Goal: Task Accomplishment & Management: Use online tool/utility

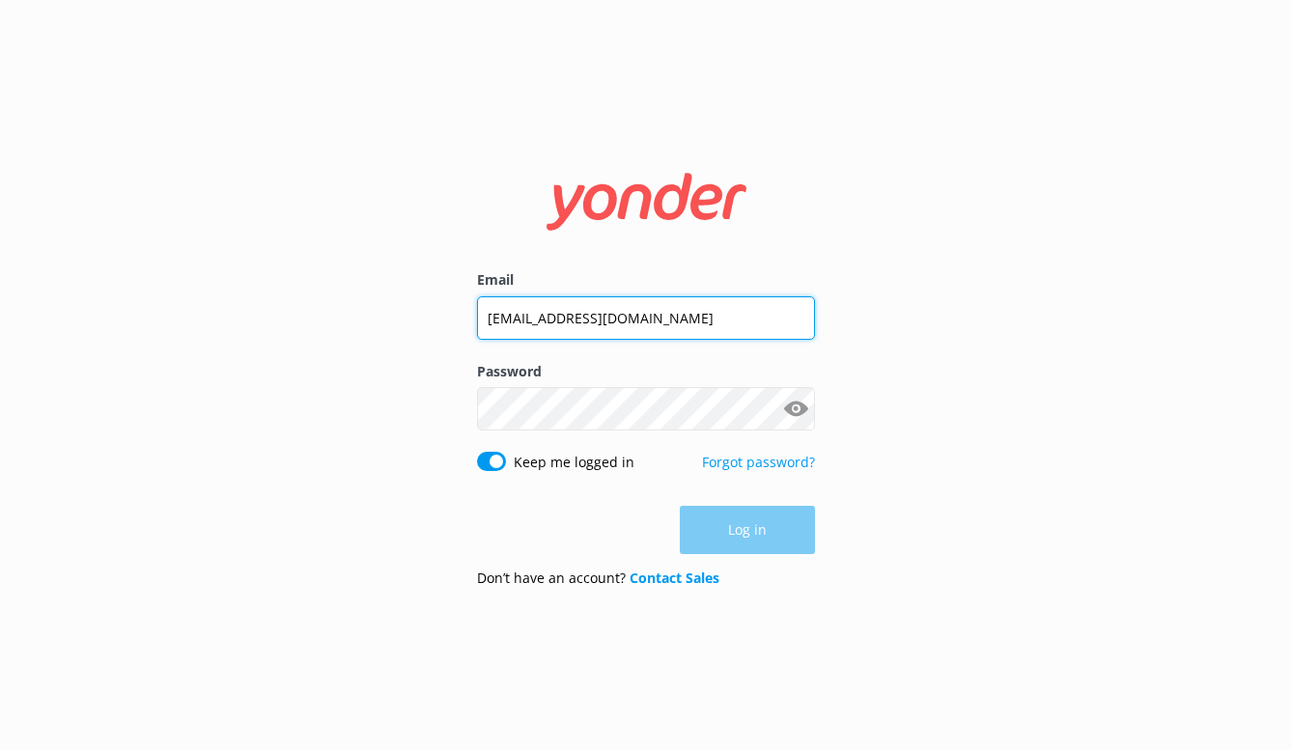
type input "[EMAIL_ADDRESS][DOMAIN_NAME]"
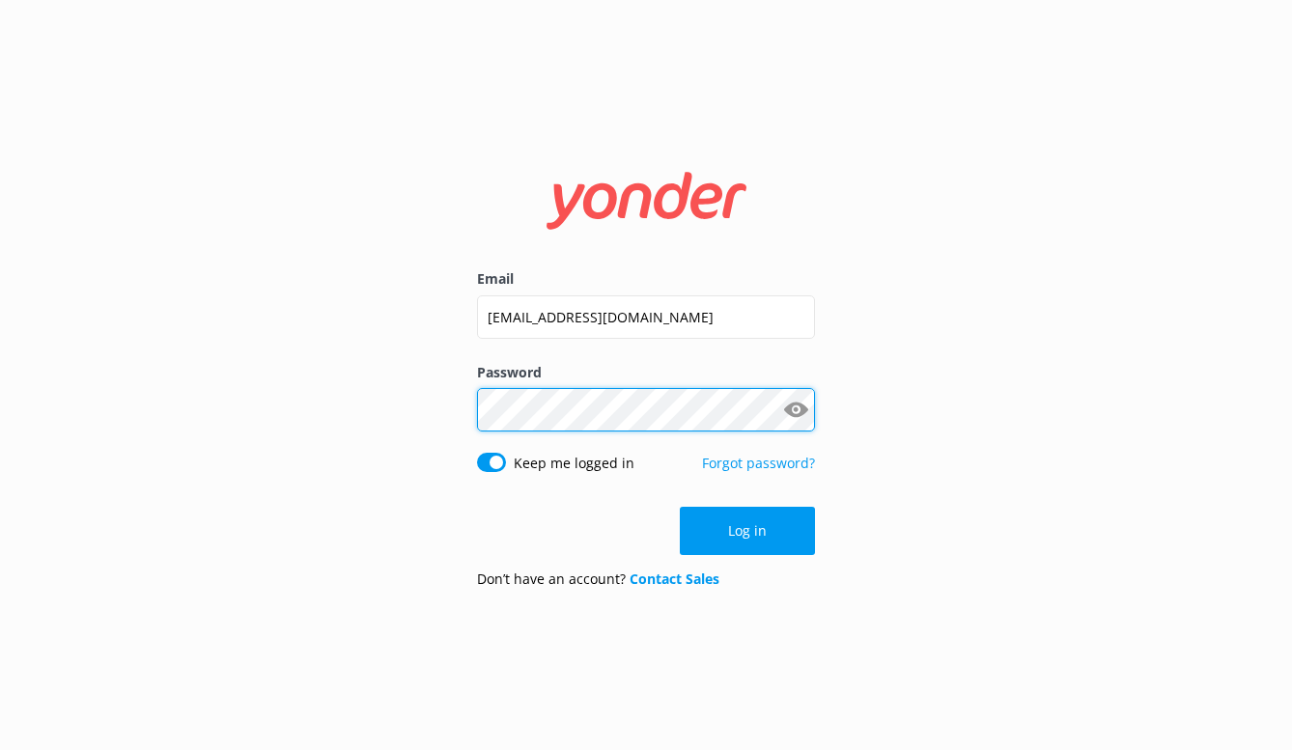
click at [747, 531] on button "Log in" at bounding box center [747, 531] width 135 height 48
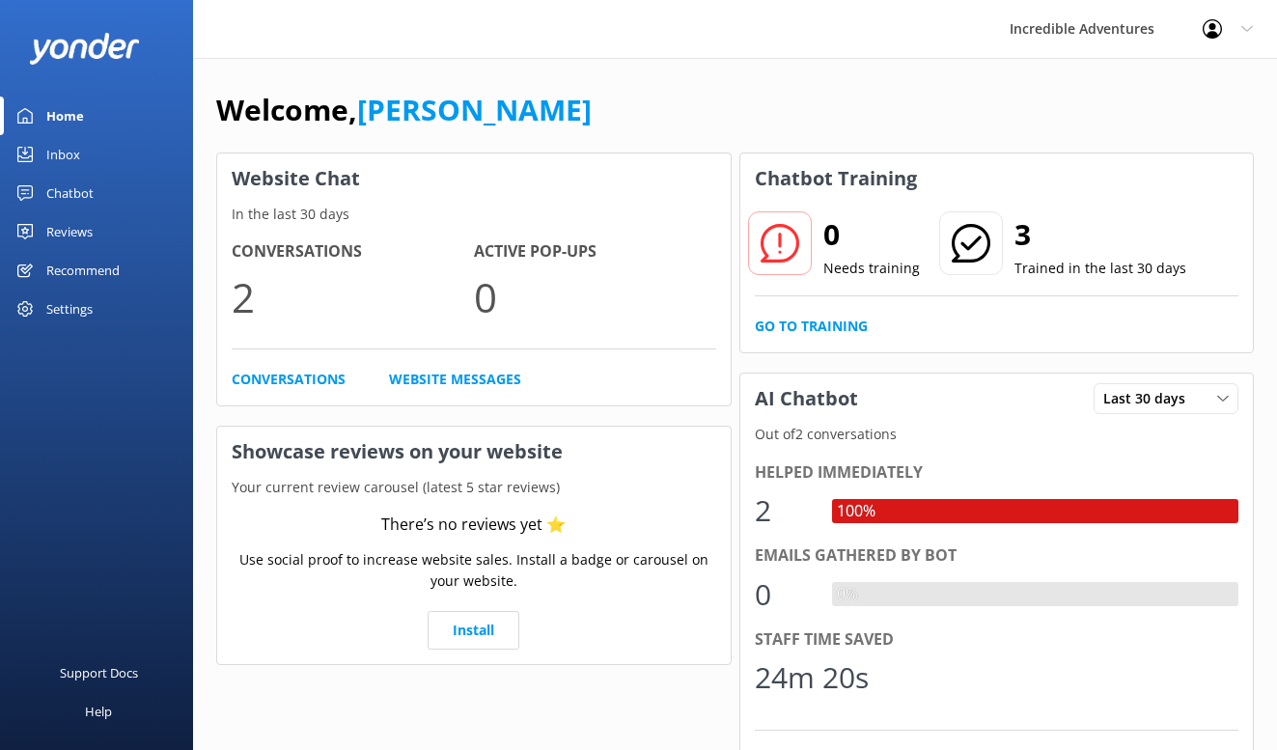
click at [95, 192] on link "Chatbot" at bounding box center [96, 193] width 193 height 39
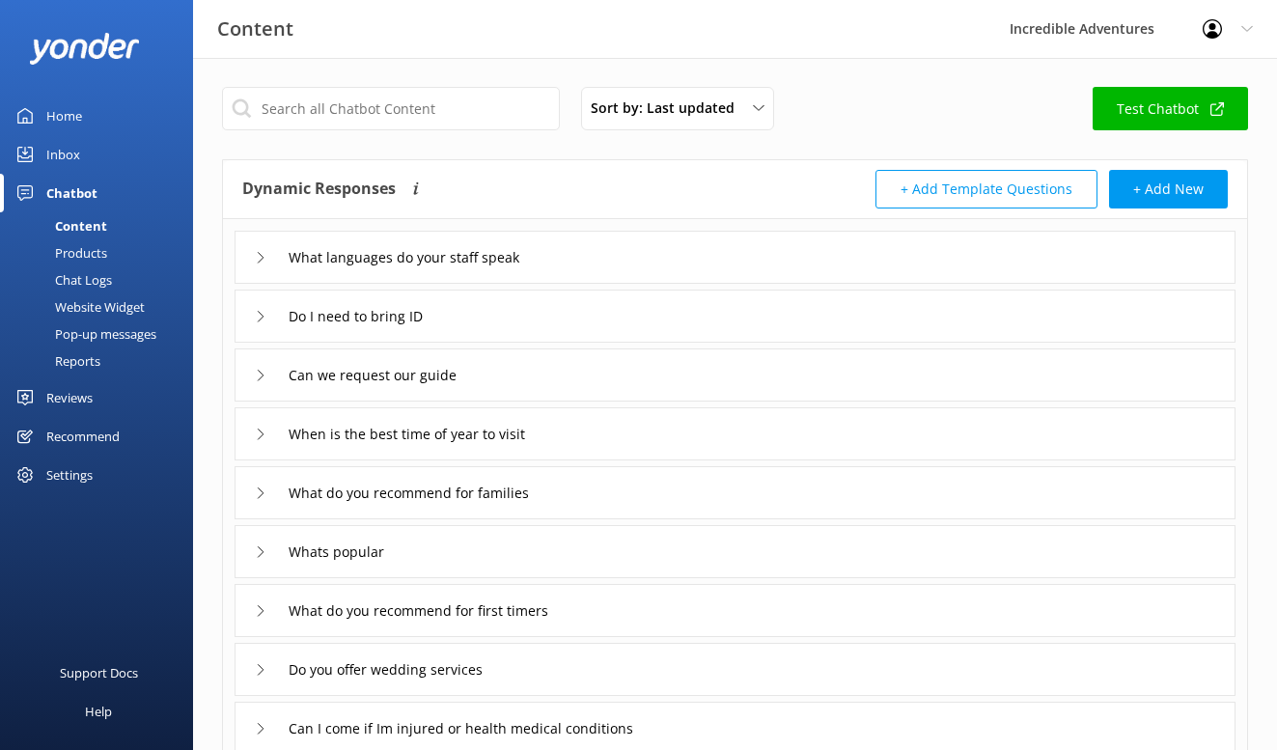
click at [72, 245] on div "Products" at bounding box center [60, 252] width 96 height 27
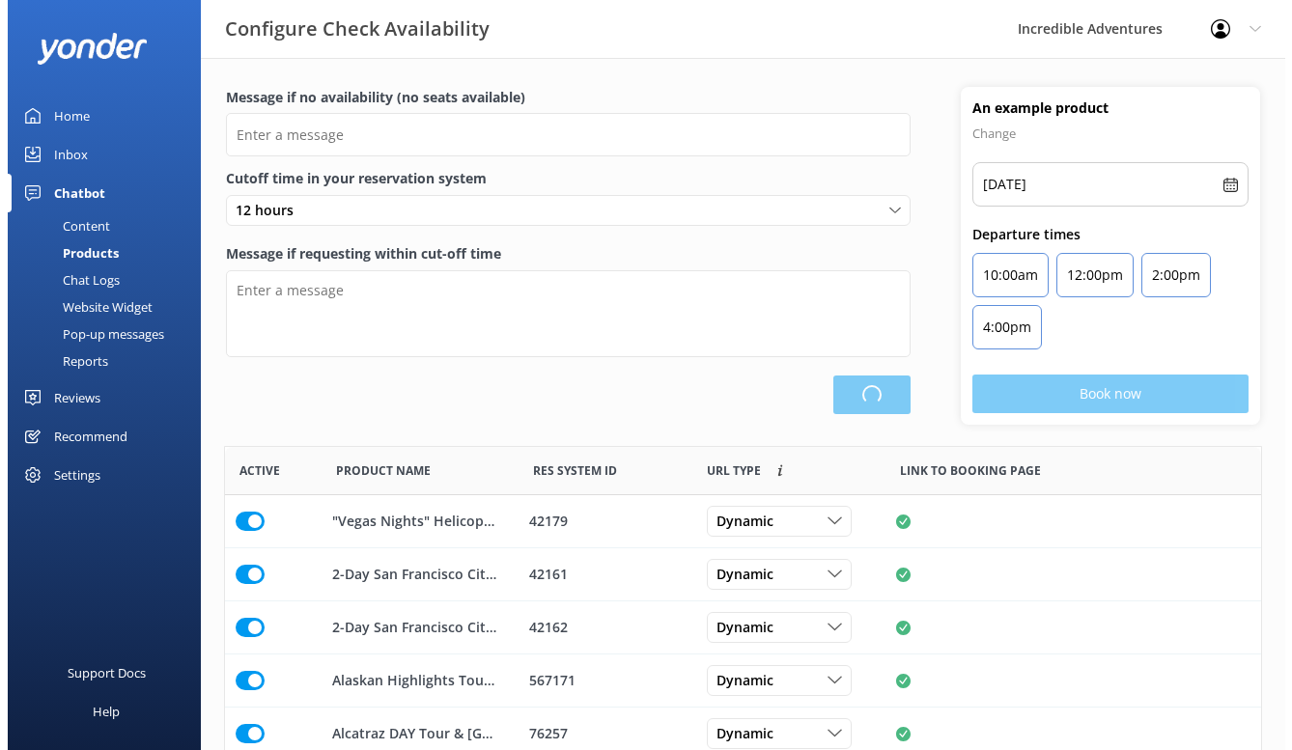
scroll to position [566, 1021]
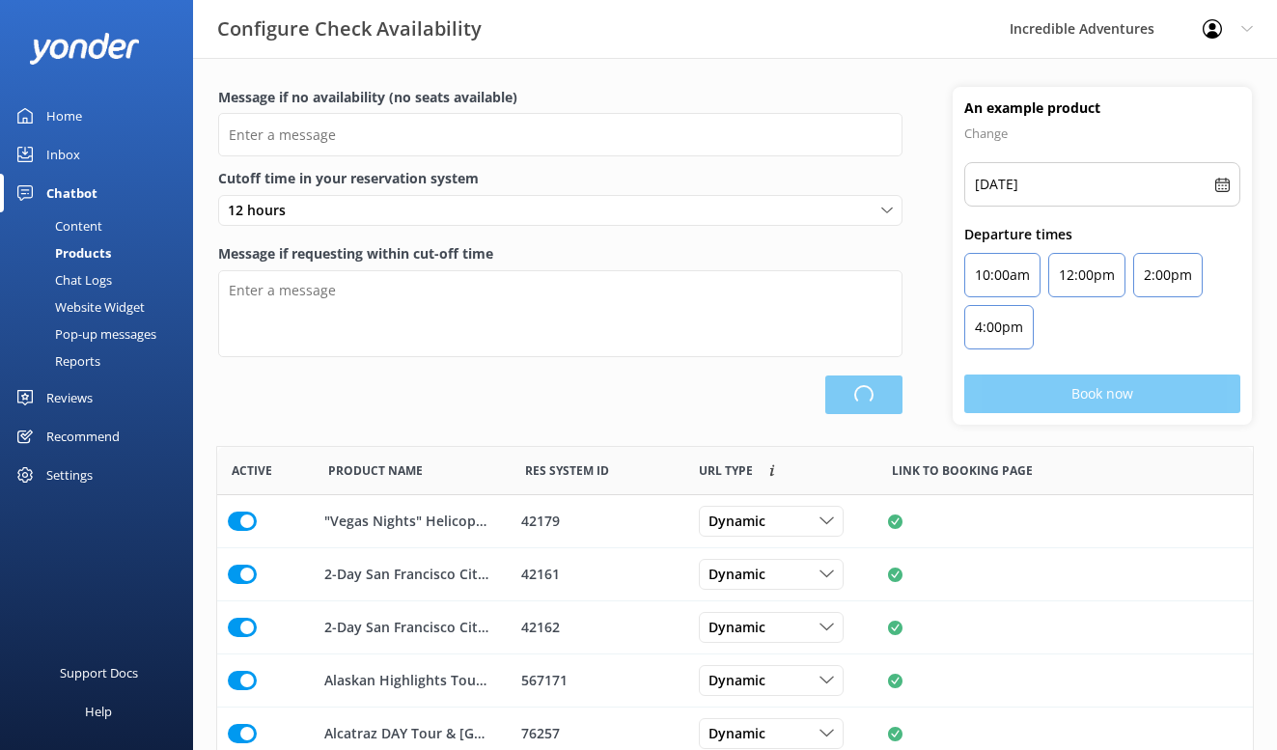
type input "There are no seats available, please check an alternative day"
type textarea "Our online booking system closes {hours} prior to departure. Please contact us …"
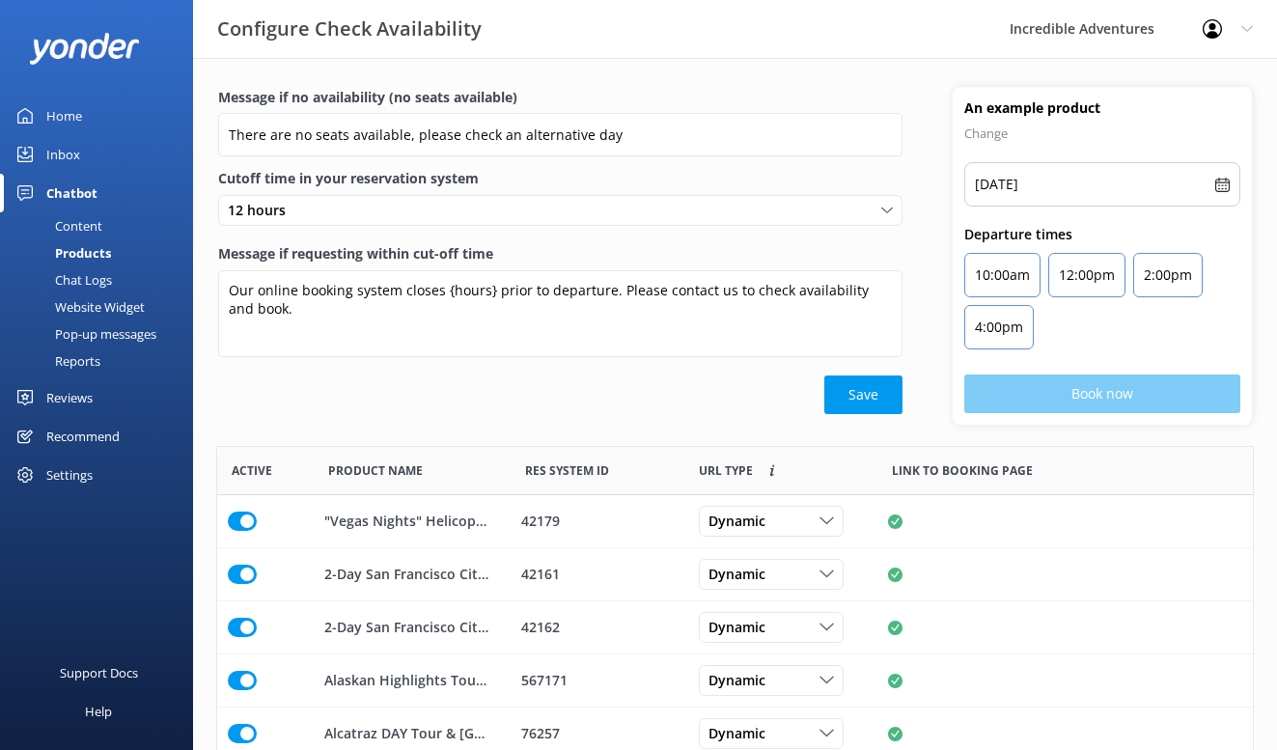
click at [99, 280] on div "Chat Logs" at bounding box center [62, 279] width 100 height 27
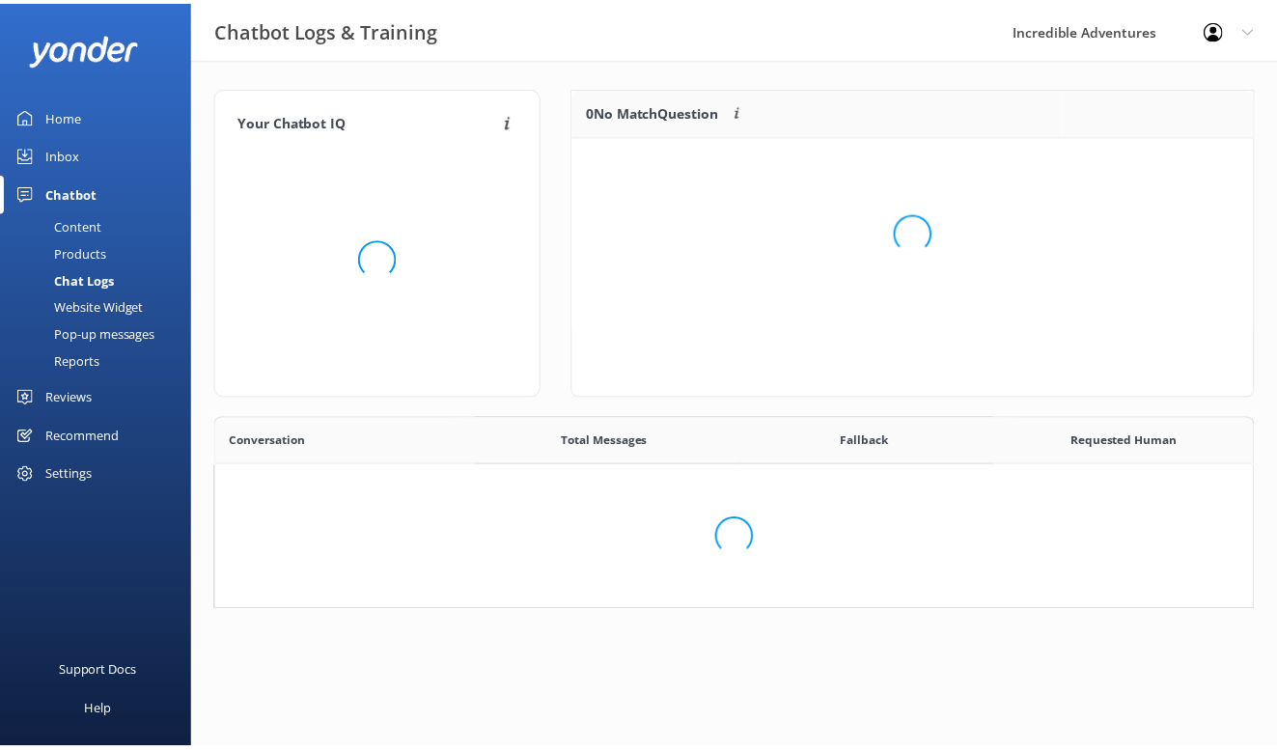
scroll to position [223, 1038]
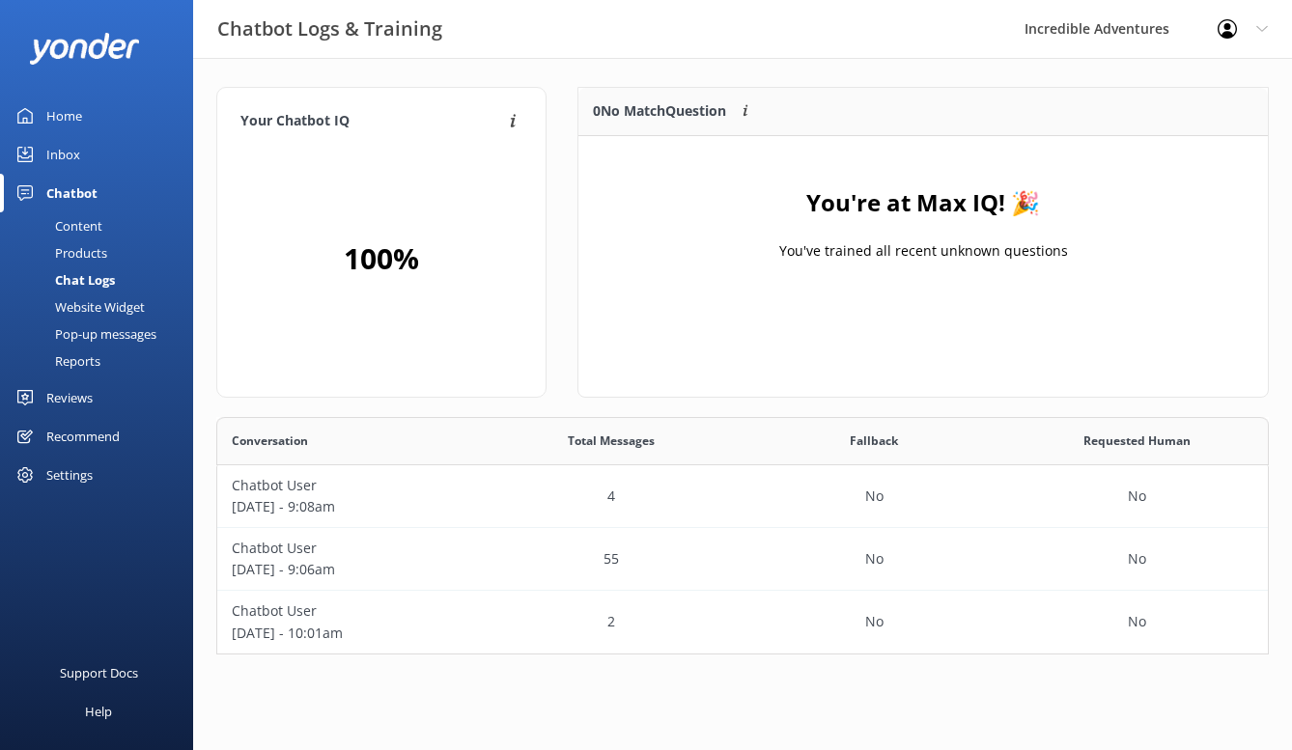
click at [80, 246] on div "Products" at bounding box center [60, 252] width 96 height 27
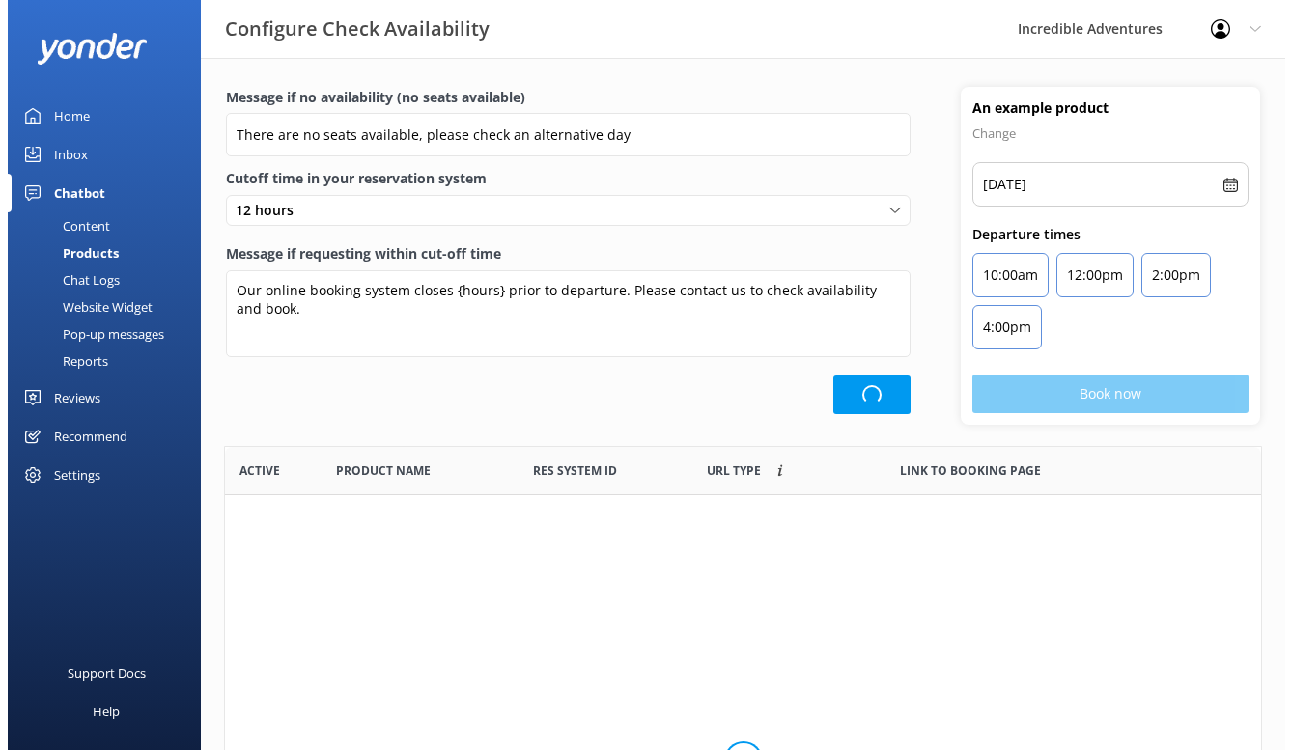
scroll to position [566, 1021]
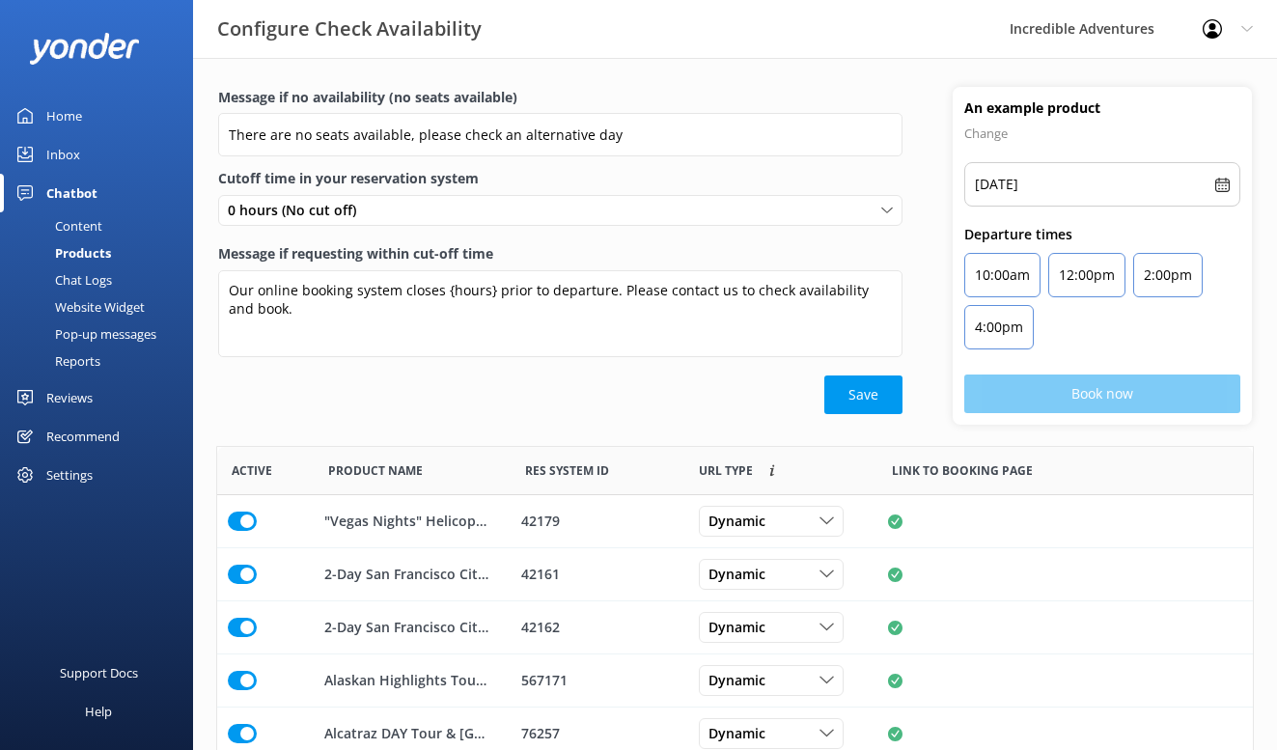
click at [78, 281] on div "Chat Logs" at bounding box center [62, 279] width 100 height 27
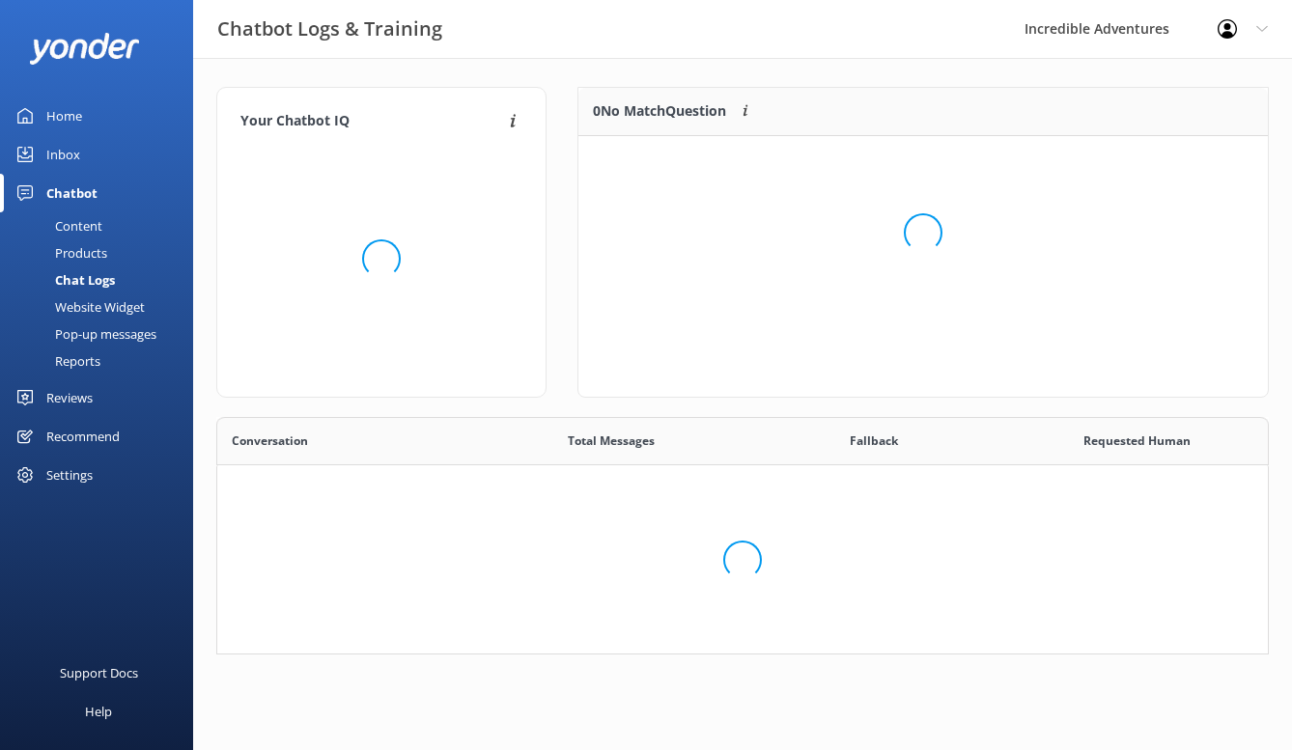
scroll to position [15, 15]
